Goal: Obtain resource: Download file/media

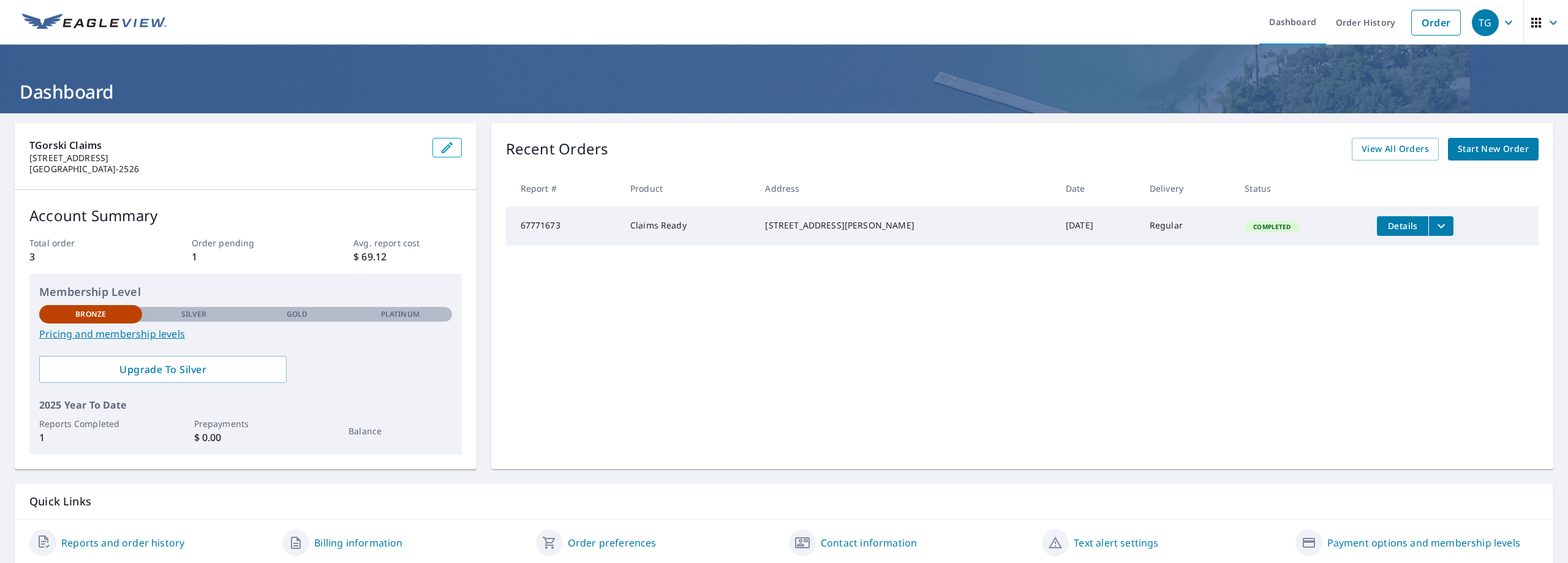
click at [1434, 227] on icon "filesDropdownBtn-67771673" at bounding box center [1442, 226] width 15 height 15
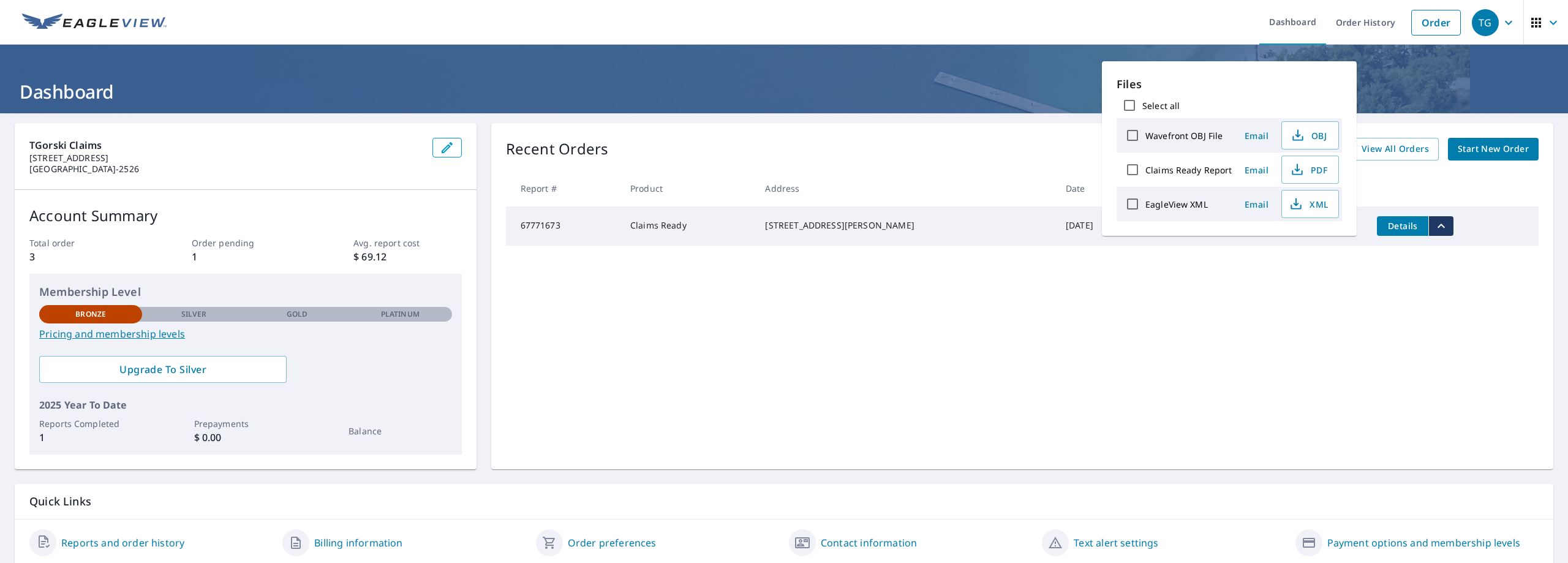
click at [1254, 309] on div "Recent Orders View All Orders Start New Order Report # Product Address Date Del…" at bounding box center [1022, 296] width 1062 height 346
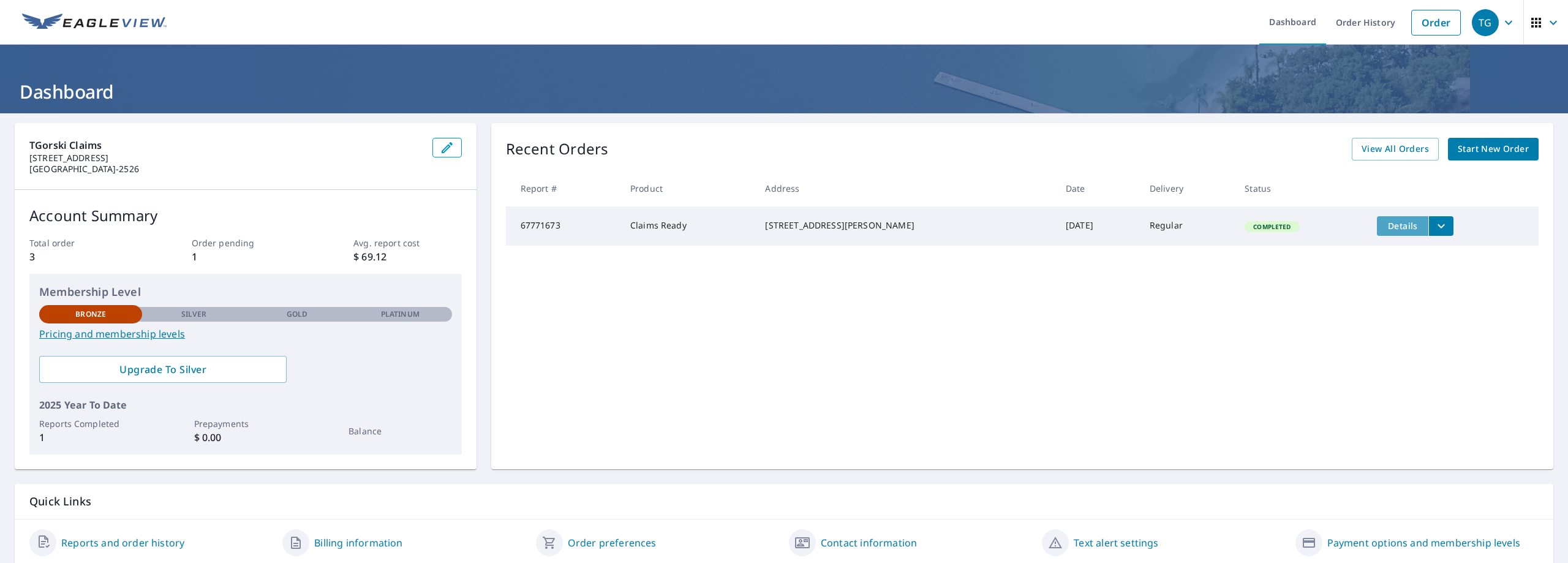
click at [1387, 229] on span "Details" at bounding box center [1403, 226] width 37 height 12
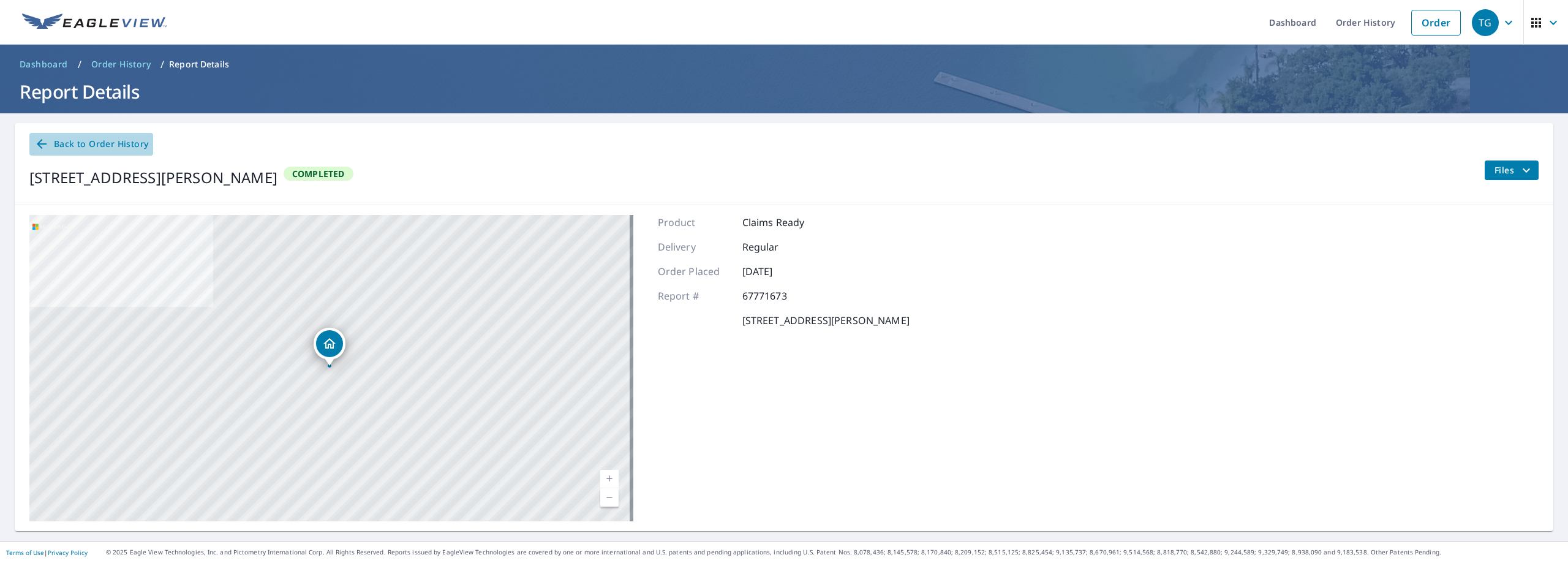
click at [108, 145] on span "Back to Order History" at bounding box center [91, 144] width 114 height 16
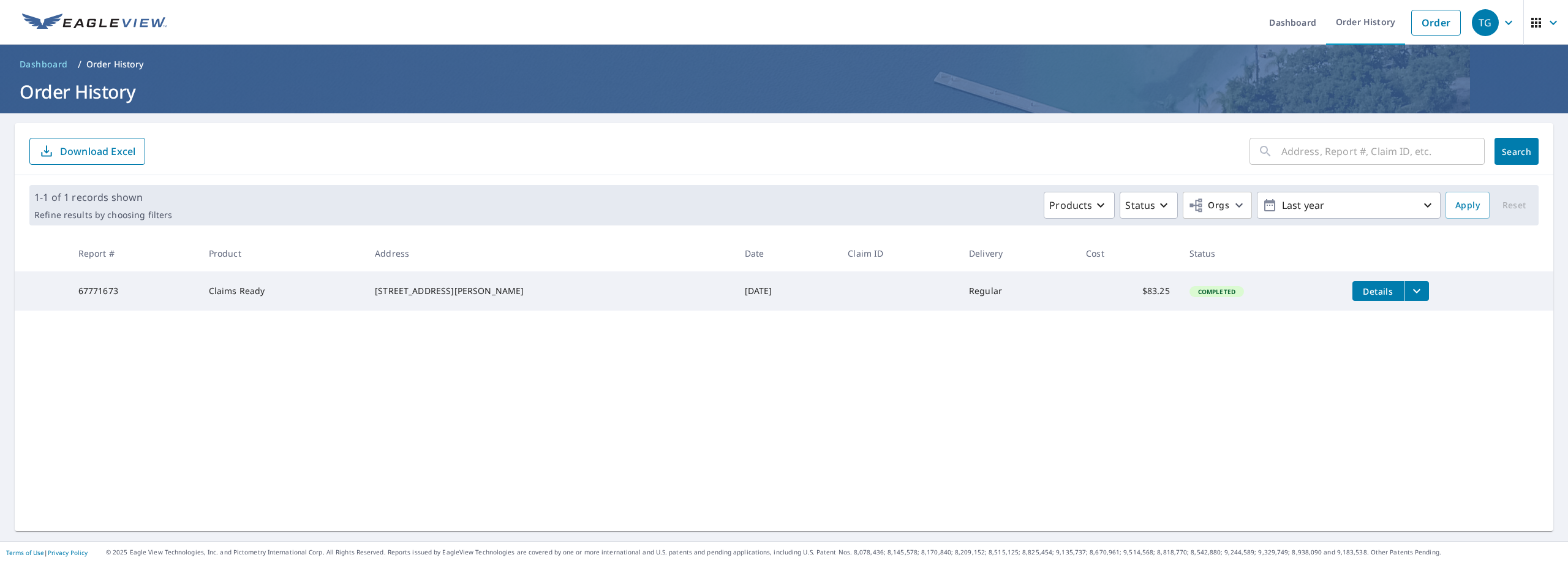
click at [108, 149] on p "Download Excel" at bounding box center [98, 151] width 75 height 13
